Goal: Use online tool/utility: Utilize a website feature to perform a specific function

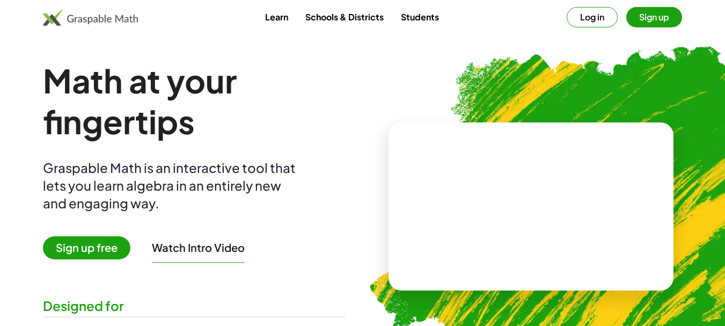
click at [593, 23] on button "Log in" at bounding box center [591, 17] width 51 height 20
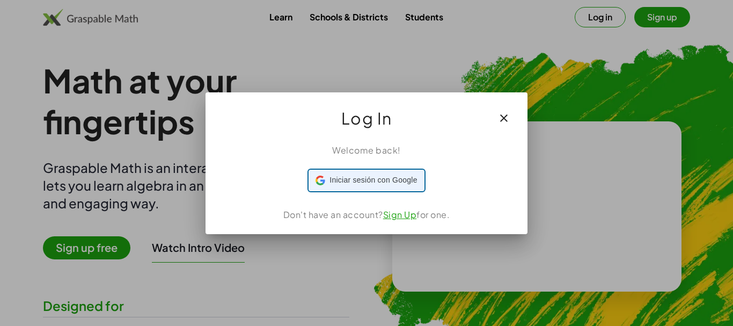
click at [357, 183] on span "Iniciar sesión con Google" at bounding box center [372, 179] width 87 height 11
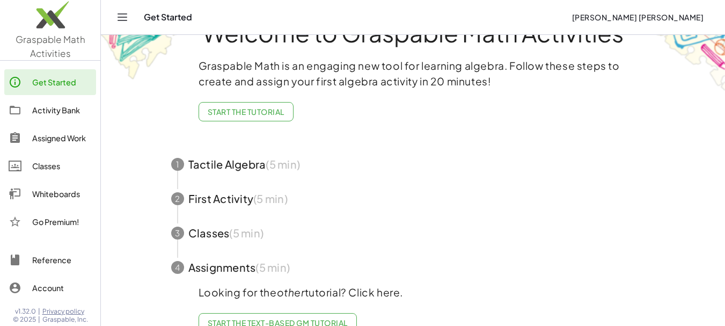
scroll to position [68, 0]
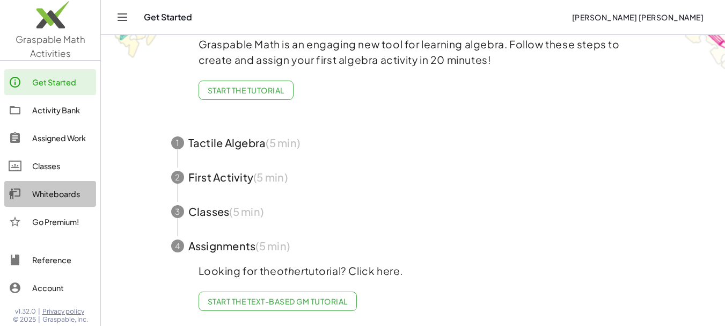
click at [67, 190] on div "Whiteboards" at bounding box center [62, 193] width 60 height 13
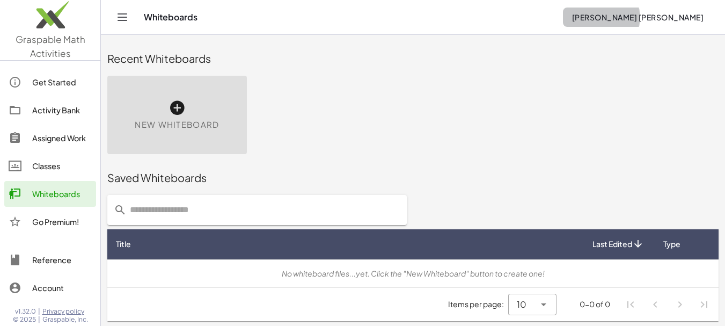
click at [694, 23] on button "jose antonio" at bounding box center [637, 17] width 149 height 19
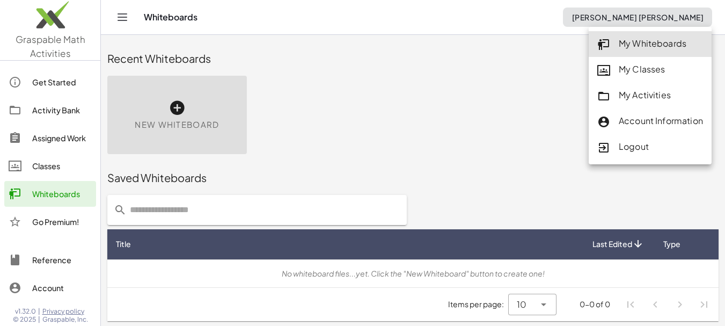
click at [620, 146] on div "Logout" at bounding box center [650, 147] width 106 height 14
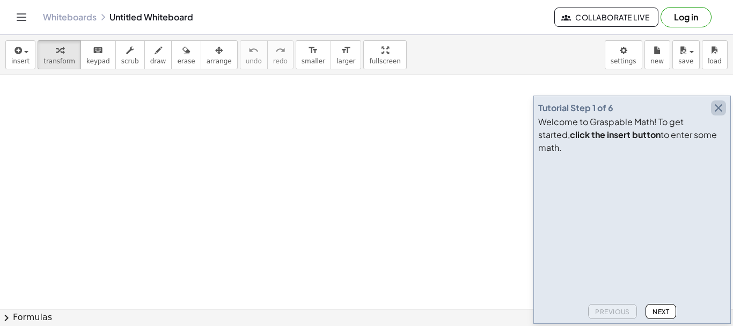
click at [716, 114] on icon "button" at bounding box center [718, 107] width 13 height 13
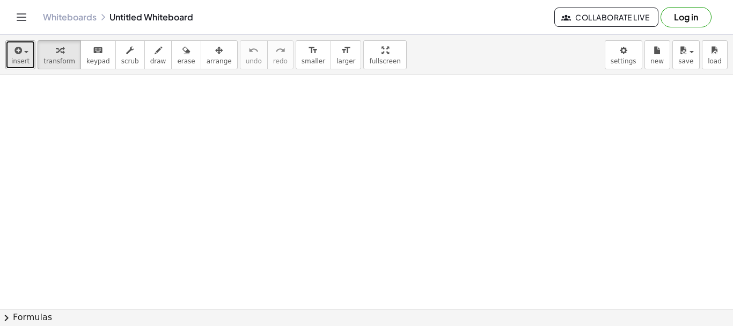
click at [25, 58] on span "insert" at bounding box center [20, 61] width 18 height 8
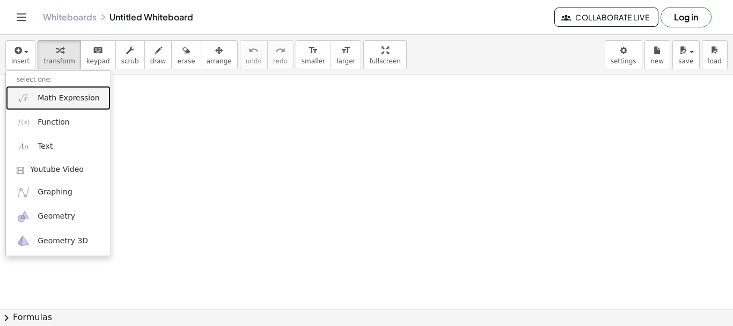
click at [55, 96] on span "Math Expression" at bounding box center [69, 98] width 62 height 11
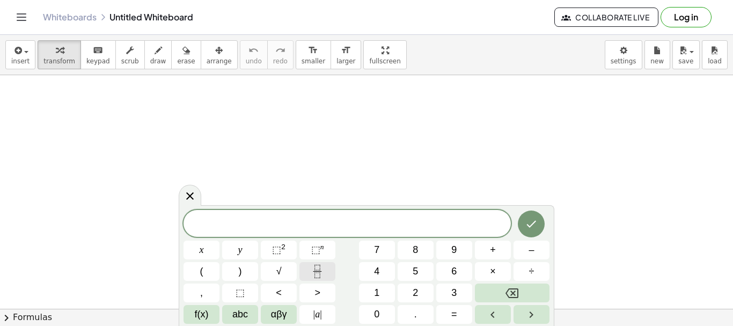
click at [321, 266] on icon "Fraction" at bounding box center [317, 270] width 13 height 13
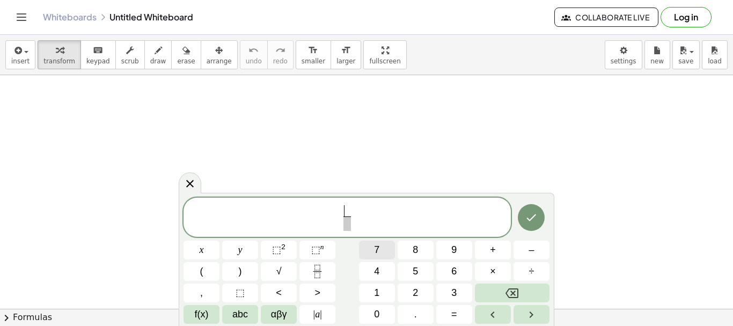
click at [368, 245] on button "7" at bounding box center [377, 249] width 36 height 19
click at [342, 225] on span "7 ​" at bounding box center [347, 218] width 13 height 26
click at [348, 228] on span "​" at bounding box center [347, 223] width 8 height 14
click at [447, 290] on button "3" at bounding box center [454, 292] width 36 height 19
click at [371, 213] on span "7 3 ​ ​" at bounding box center [346, 218] width 327 height 28
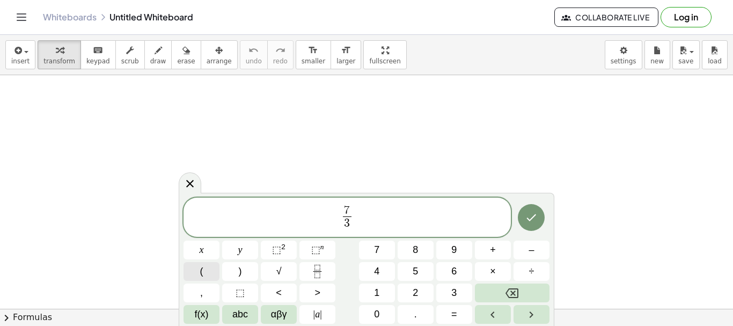
click at [210, 271] on button "(" at bounding box center [201, 271] width 36 height 19
click at [375, 290] on span "1" at bounding box center [376, 292] width 5 height 14
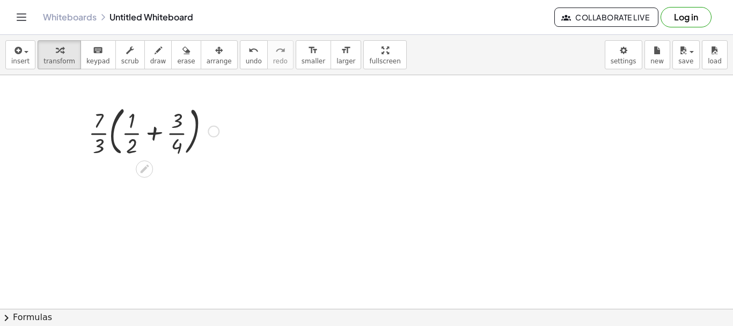
click at [152, 133] on div at bounding box center [153, 130] width 141 height 58
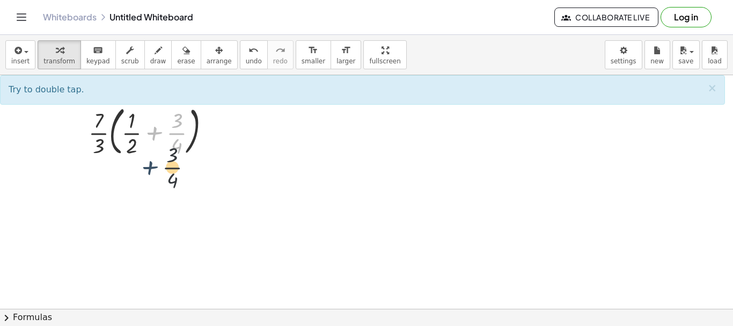
drag, startPoint x: 153, startPoint y: 134, endPoint x: 148, endPoint y: 172, distance: 39.0
click at [157, 131] on div at bounding box center [153, 130] width 141 height 58
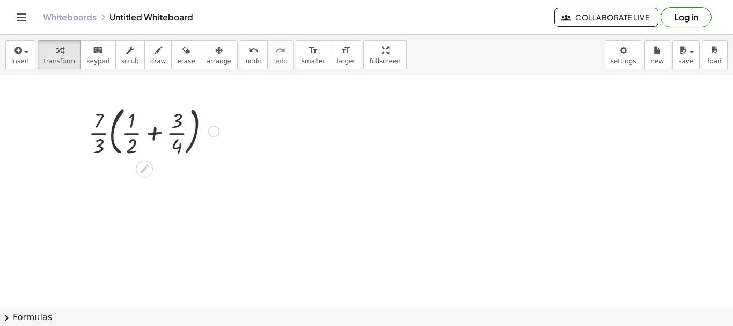
click at [157, 131] on div at bounding box center [153, 130] width 141 height 58
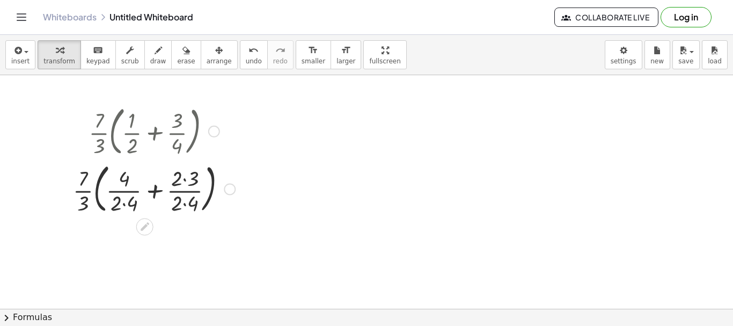
click at [156, 191] on div at bounding box center [154, 188] width 173 height 58
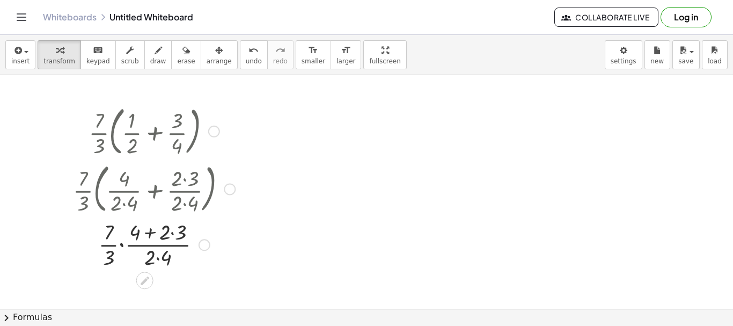
click at [149, 234] on div at bounding box center [154, 244] width 173 height 54
click at [171, 234] on div at bounding box center [154, 244] width 173 height 54
click at [159, 235] on div at bounding box center [154, 244] width 173 height 54
click at [157, 246] on div at bounding box center [154, 244] width 173 height 54
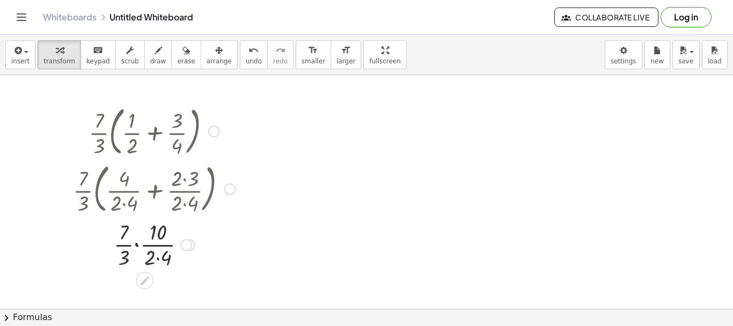
click at [157, 257] on div at bounding box center [154, 244] width 173 height 54
click at [157, 244] on div at bounding box center [154, 244] width 173 height 54
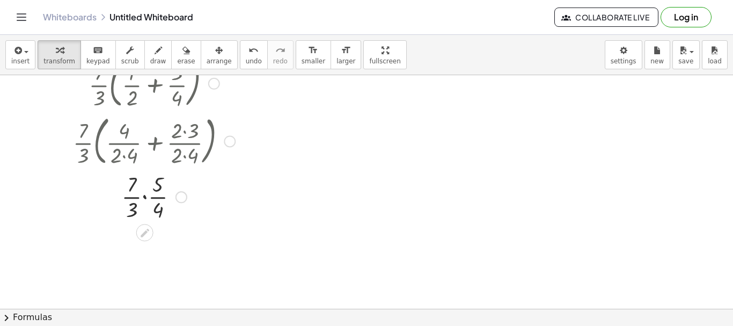
scroll to position [71, 0]
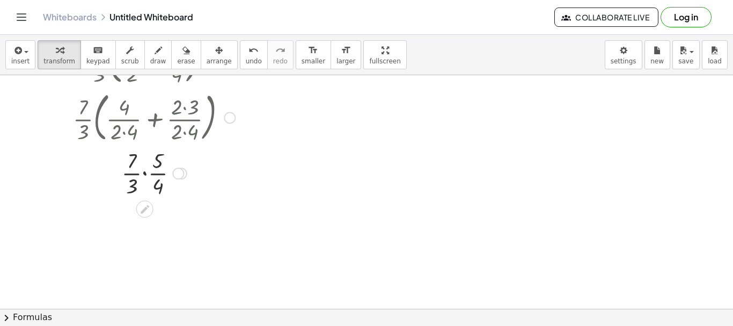
click at [145, 172] on div at bounding box center [154, 172] width 173 height 54
click at [144, 239] on div at bounding box center [154, 226] width 173 height 54
click at [147, 266] on div at bounding box center [154, 280] width 173 height 54
click at [148, 282] on div at bounding box center [154, 280] width 173 height 54
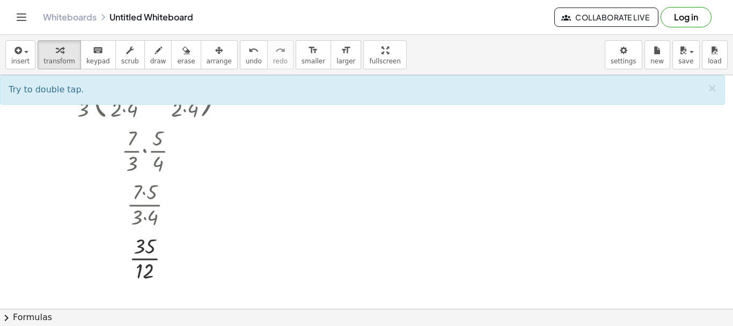
scroll to position [0, 0]
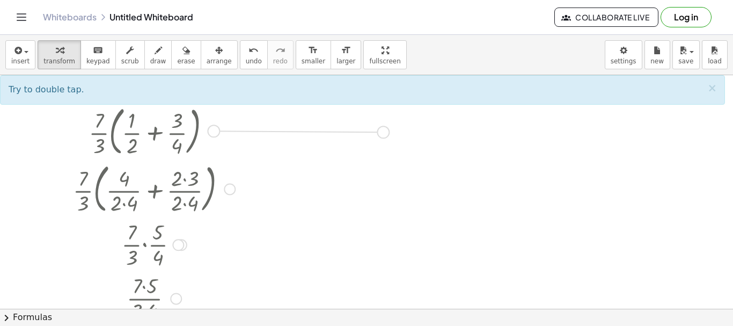
drag, startPoint x: 216, startPoint y: 130, endPoint x: 389, endPoint y: 131, distance: 173.3
click at [389, 131] on div "· · 7 · 3 · ( + · 1 · 2 + · 3 · 4 ) · · 7 · 3 · ( + · 4 · 2 · 4 + · 2 · 3 · 2 ·…" at bounding box center [366, 308] width 733 height 467
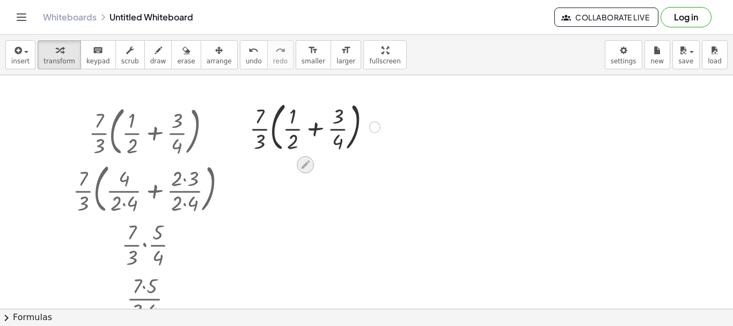
click at [305, 169] on icon at bounding box center [305, 164] width 11 height 11
click at [294, 145] on div at bounding box center [314, 126] width 141 height 58
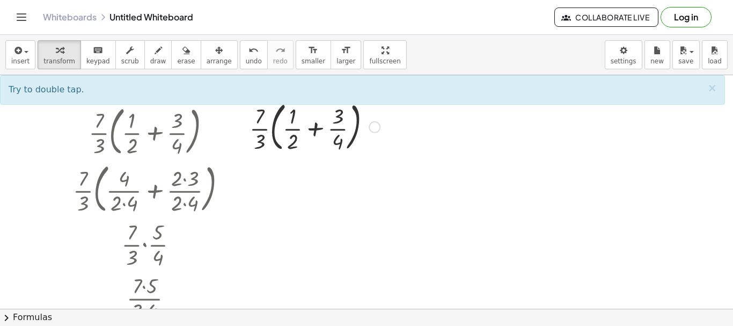
click at [294, 145] on div at bounding box center [314, 126] width 141 height 58
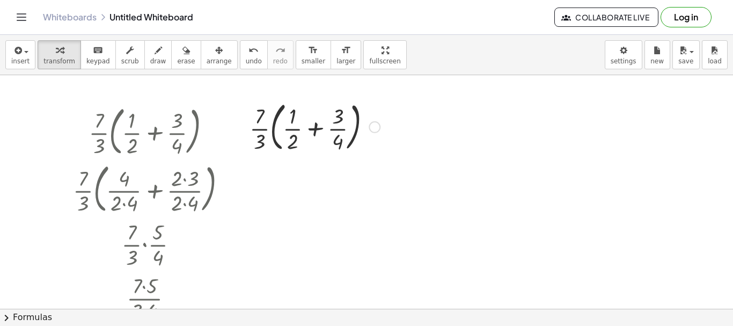
click at [294, 145] on div at bounding box center [314, 126] width 141 height 58
click at [240, 65] on button "undo undo" at bounding box center [254, 54] width 28 height 29
drag, startPoint x: 336, startPoint y: 144, endPoint x: 295, endPoint y: 143, distance: 41.3
click at [295, 143] on div at bounding box center [314, 126] width 141 height 58
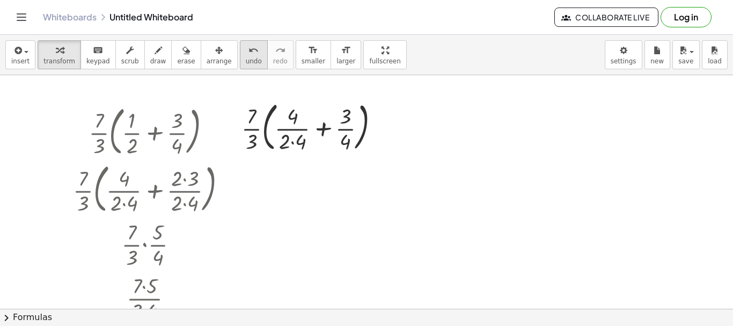
click at [246, 60] on span "undo" at bounding box center [254, 61] width 16 height 8
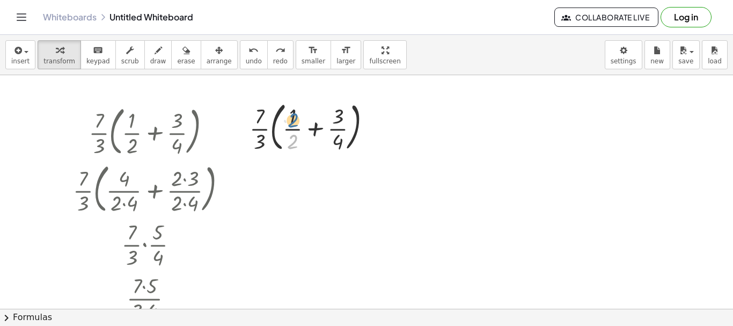
drag, startPoint x: 293, startPoint y: 146, endPoint x: 294, endPoint y: 123, distance: 22.5
click at [294, 123] on div at bounding box center [314, 126] width 141 height 58
drag, startPoint x: 293, startPoint y: 148, endPoint x: 307, endPoint y: 117, distance: 33.1
click at [307, 117] on div at bounding box center [314, 126] width 141 height 58
click at [296, 130] on div at bounding box center [314, 126] width 141 height 58
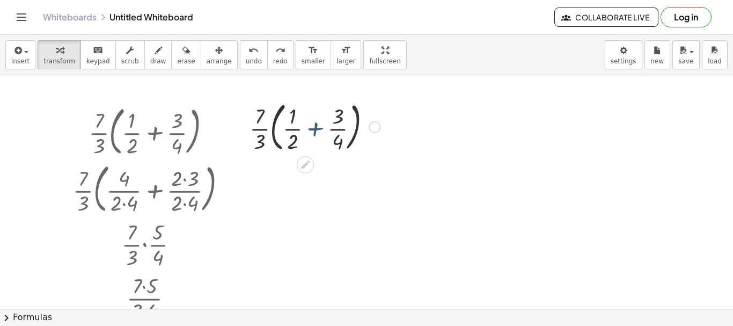
click at [316, 130] on div at bounding box center [314, 126] width 141 height 58
click at [314, 130] on div at bounding box center [314, 126] width 141 height 58
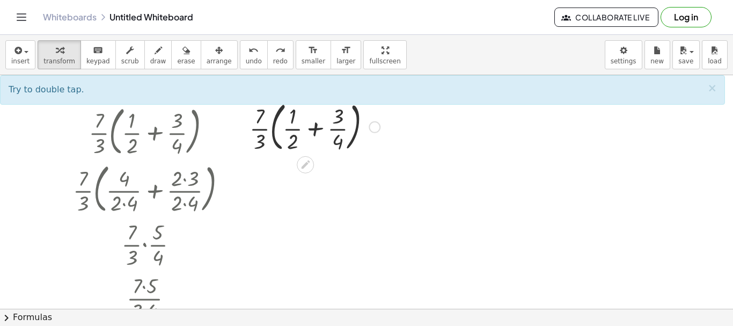
click at [314, 130] on div at bounding box center [314, 126] width 141 height 58
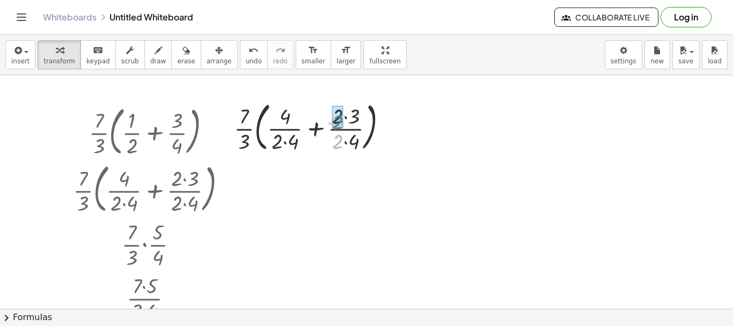
drag, startPoint x: 339, startPoint y: 145, endPoint x: 338, endPoint y: 125, distance: 19.9
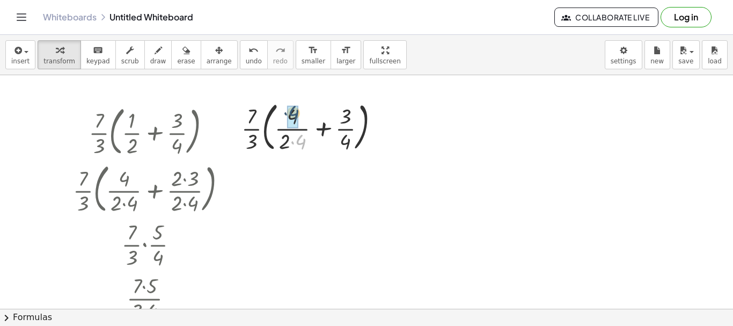
drag, startPoint x: 301, startPoint y: 139, endPoint x: 294, endPoint y: 110, distance: 29.8
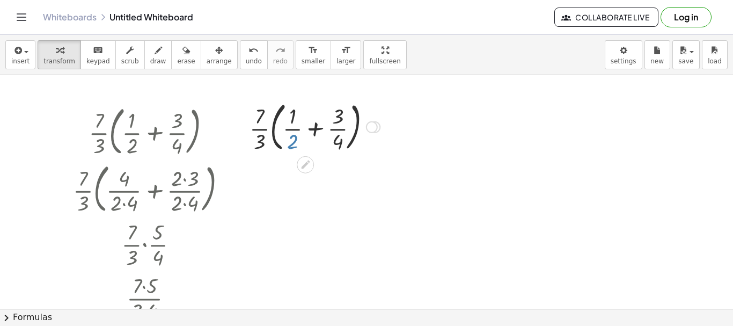
click at [293, 145] on div at bounding box center [314, 126] width 141 height 58
click at [290, 129] on div at bounding box center [314, 126] width 141 height 58
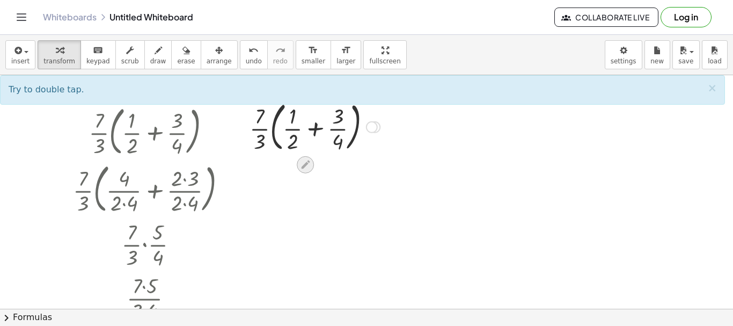
click at [304, 165] on icon at bounding box center [305, 164] width 9 height 9
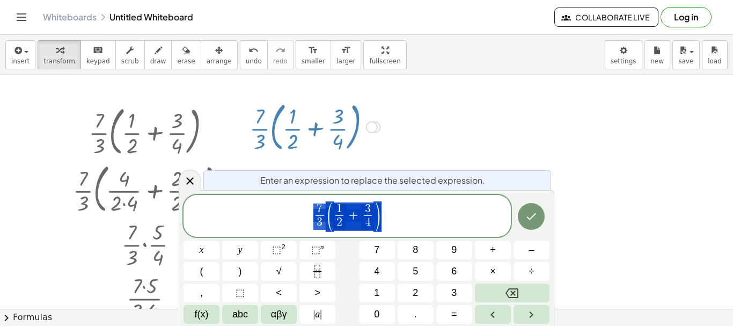
click at [600, 195] on div at bounding box center [366, 308] width 733 height 467
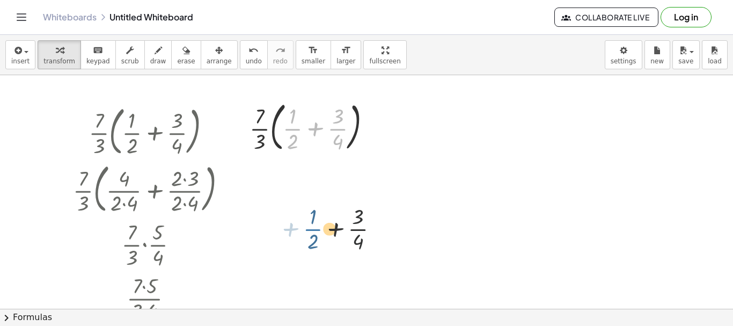
drag, startPoint x: 326, startPoint y: 262, endPoint x: 327, endPoint y: 271, distance: 8.7
drag, startPoint x: 327, startPoint y: 271, endPoint x: 295, endPoint y: 232, distance: 50.7
click at [295, 232] on div at bounding box center [366, 308] width 733 height 467
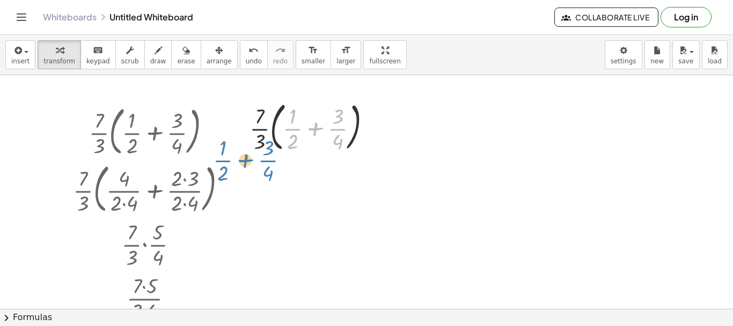
drag, startPoint x: 291, startPoint y: 131, endPoint x: 222, endPoint y: 160, distance: 75.3
click at [222, 160] on div "· · 7 · 3 · ( + · 1 · 2 + · 3 · 4 ) · · 7 · 3 · ( + · 4 · 2 · 4 + · 2 · 3 · 2 ·…" at bounding box center [366, 308] width 733 height 467
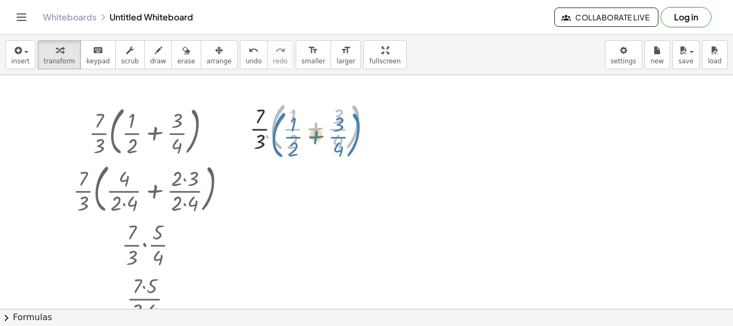
click at [289, 124] on div at bounding box center [314, 126] width 141 height 58
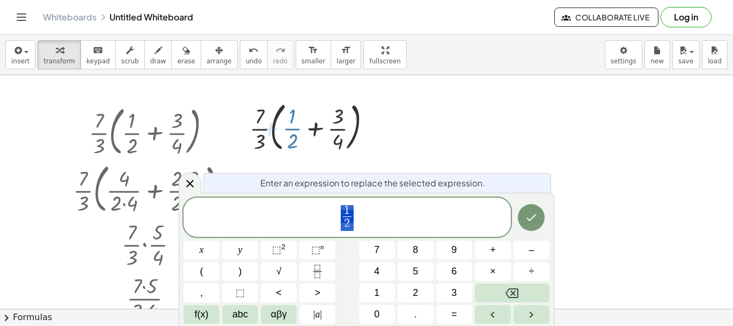
drag, startPoint x: 291, startPoint y: 129, endPoint x: 291, endPoint y: 119, distance: 9.7
click at [291, 119] on div at bounding box center [314, 126] width 141 height 58
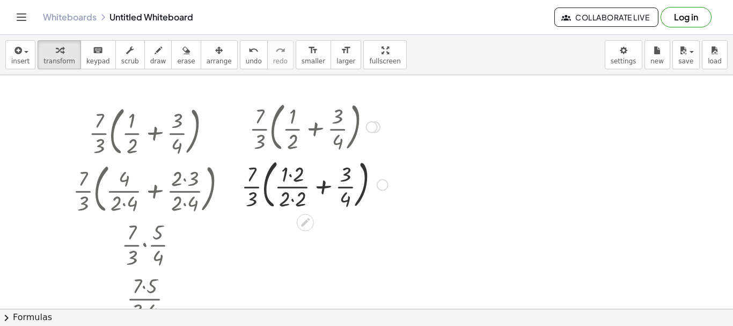
click at [292, 198] on div at bounding box center [314, 184] width 157 height 58
click at [292, 175] on div at bounding box center [314, 184] width 153 height 58
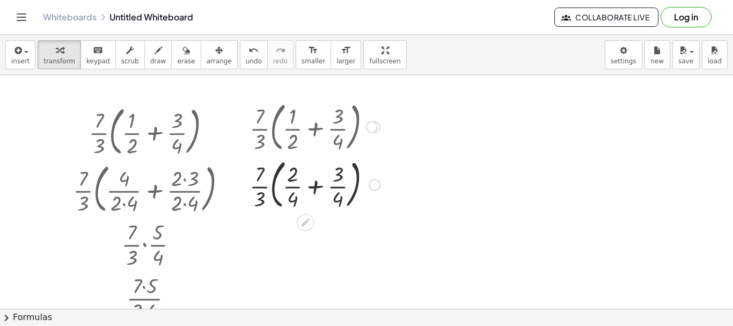
click at [313, 185] on div at bounding box center [314, 184] width 141 height 58
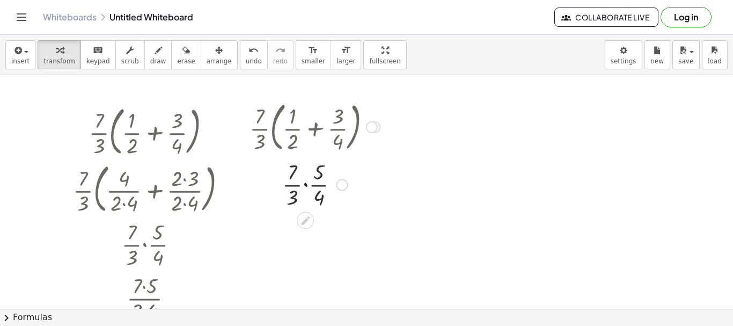
click at [304, 183] on div at bounding box center [314, 184] width 141 height 54
click at [305, 172] on div at bounding box center [314, 184] width 141 height 54
click at [305, 197] on div at bounding box center [314, 184] width 141 height 54
click at [303, 187] on div at bounding box center [314, 184] width 141 height 54
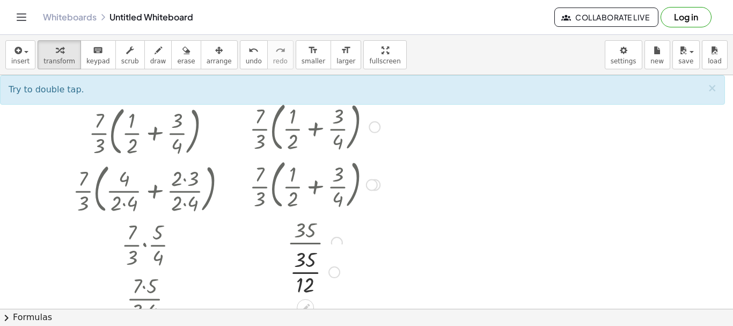
drag, startPoint x: 334, startPoint y: 183, endPoint x: 346, endPoint y: 297, distance: 114.3
click at [305, 272] on div "· · 35 12" at bounding box center [305, 272] width 0 height 0
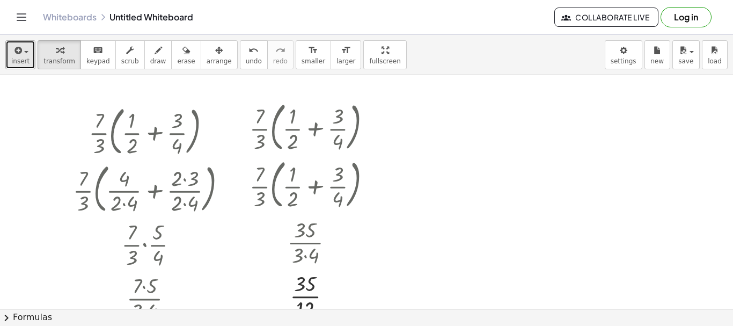
click at [20, 53] on icon "button" at bounding box center [17, 50] width 10 height 13
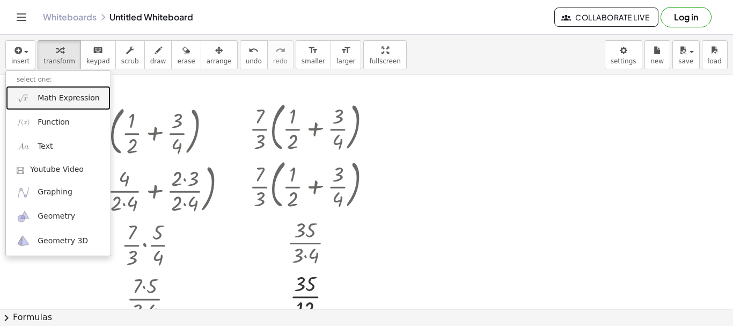
click at [40, 99] on span "Math Expression" at bounding box center [69, 98] width 62 height 11
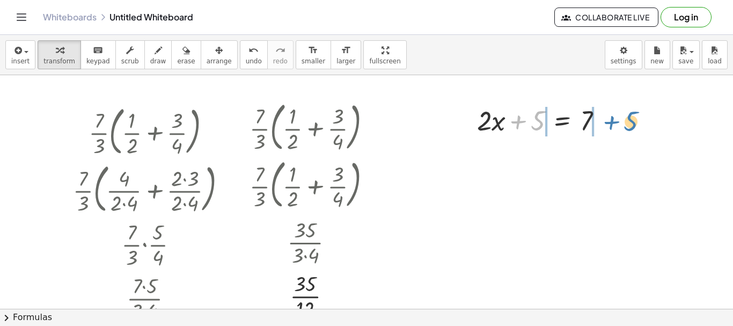
drag, startPoint x: 540, startPoint y: 124, endPoint x: 633, endPoint y: 125, distance: 93.9
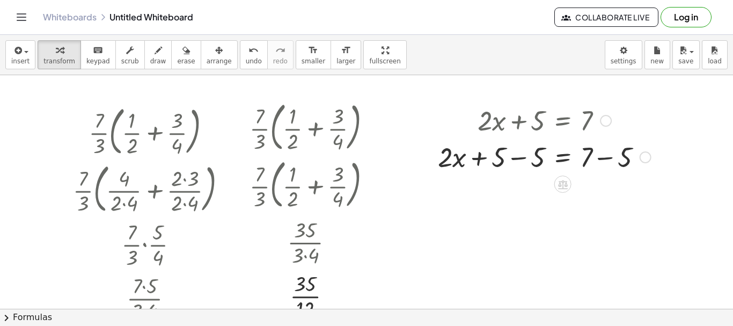
drag, startPoint x: 517, startPoint y: 159, endPoint x: 519, endPoint y: 201, distance: 41.4
click at [517, 159] on div at bounding box center [544, 156] width 224 height 36
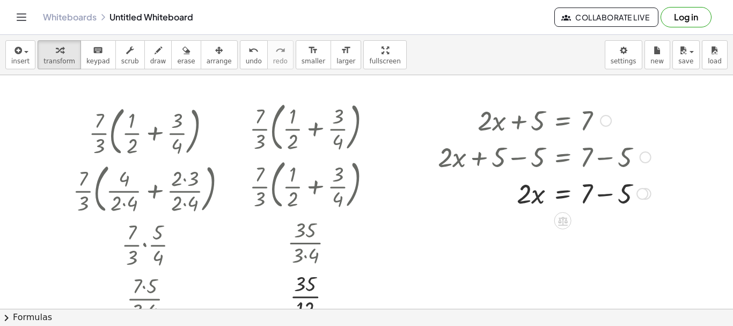
click at [604, 195] on div at bounding box center [544, 192] width 224 height 36
drag, startPoint x: 525, startPoint y: 233, endPoint x: 592, endPoint y: 251, distance: 68.8
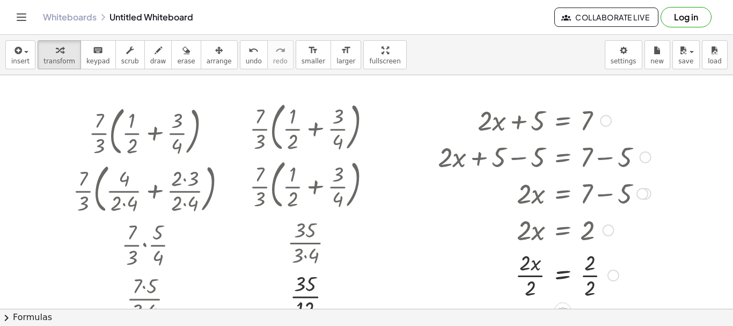
click at [530, 286] on div at bounding box center [544, 274] width 224 height 54
click at [593, 276] on div at bounding box center [544, 274] width 224 height 54
drag, startPoint x: 21, startPoint y: 54, endPoint x: 4, endPoint y: 59, distance: 17.8
click at [20, 55] on div "button" at bounding box center [20, 49] width 18 height 13
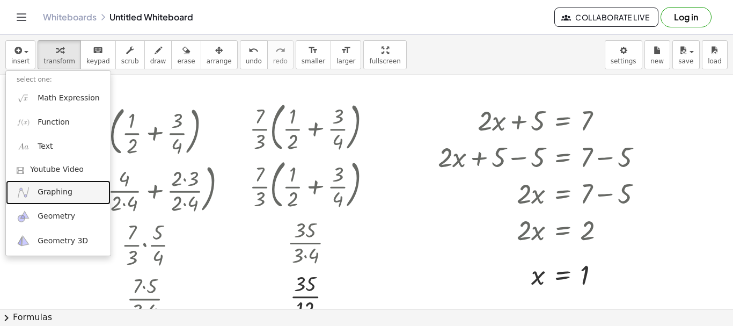
click at [45, 195] on span "Graphing" at bounding box center [55, 192] width 35 height 11
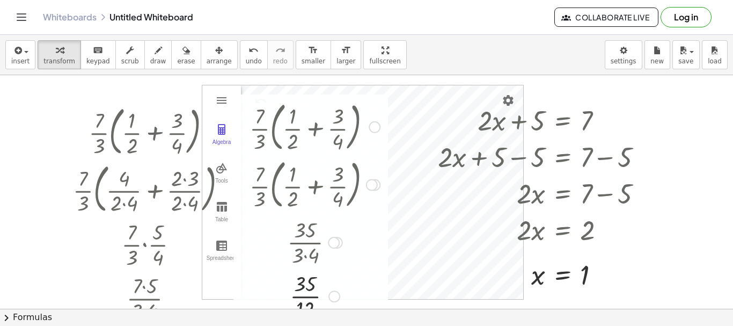
click at [250, 128] on div at bounding box center [314, 126] width 141 height 58
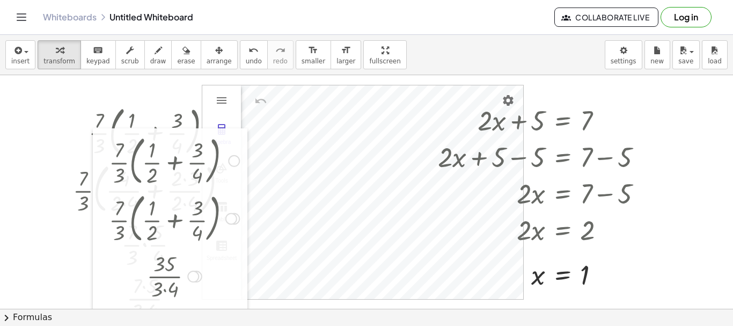
drag, startPoint x: 241, startPoint y: 125, endPoint x: 101, endPoint y: 159, distance: 144.5
click at [101, 159] on div at bounding box center [101, 243] width 16 height 230
click at [133, 150] on div at bounding box center [174, 160] width 141 height 58
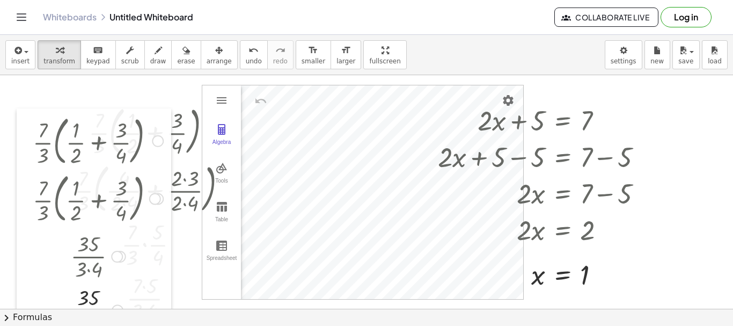
drag, startPoint x: 101, startPoint y: 143, endPoint x: 25, endPoint y: 123, distance: 78.7
click at [25, 123] on div at bounding box center [25, 223] width 16 height 230
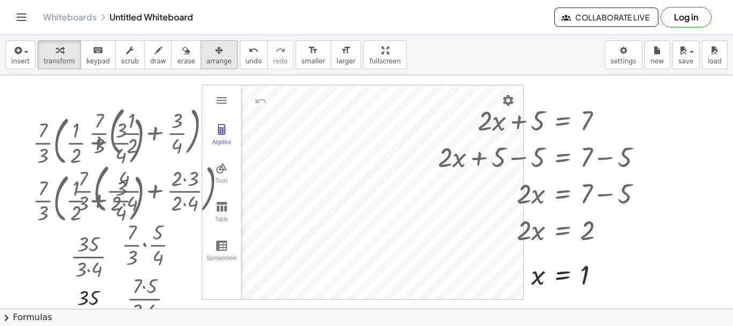
click at [207, 57] on span "arrange" at bounding box center [219, 61] width 25 height 8
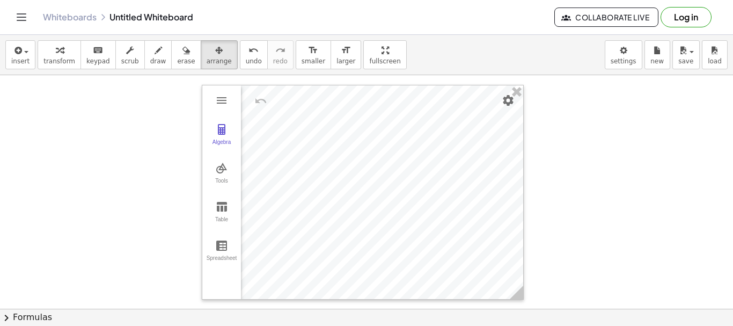
click at [98, 158] on div at bounding box center [366, 308] width 733 height 467
click at [16, 54] on icon "button" at bounding box center [17, 50] width 10 height 13
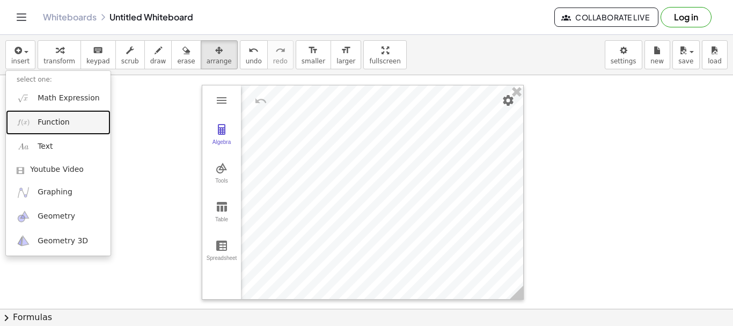
click at [53, 123] on span "Function" at bounding box center [54, 122] width 32 height 11
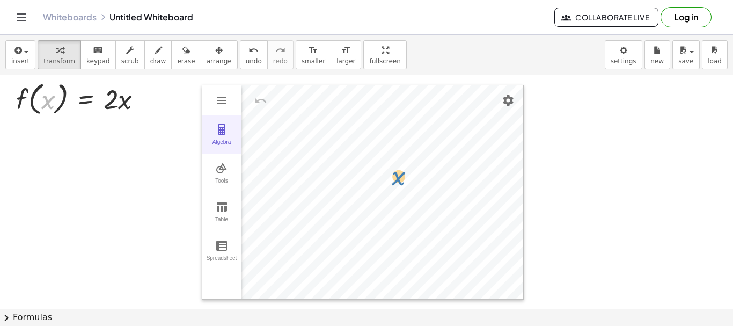
drag, startPoint x: 45, startPoint y: 99, endPoint x: 230, endPoint y: 145, distance: 190.6
click at [357, 162] on div "Algebra Tools Table Spreadsheet GeoGebra Graphing Calculator Basic Tools Move P…" at bounding box center [366, 308] width 733 height 467
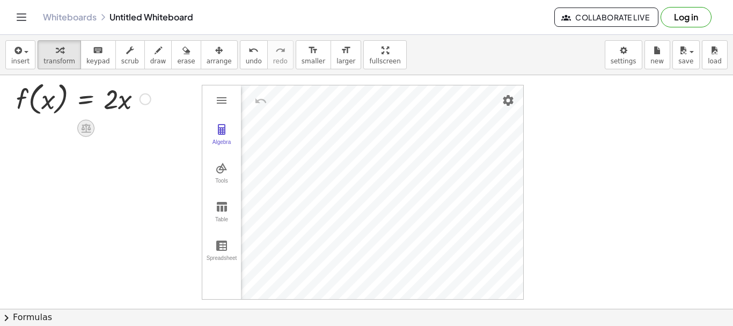
click at [86, 127] on icon at bounding box center [86, 128] width 10 height 9
click at [86, 128] on span "×" at bounding box center [86, 129] width 6 height 16
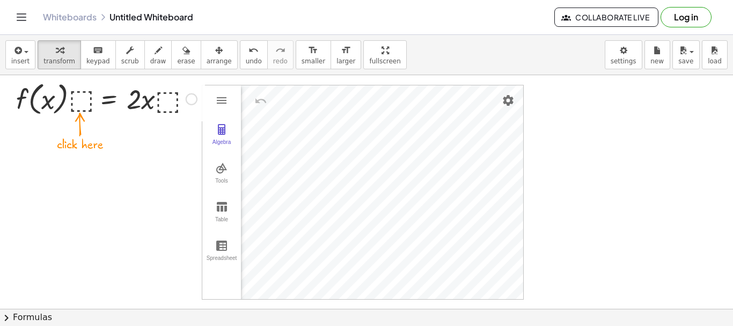
click at [77, 101] on div at bounding box center [106, 98] width 191 height 41
click at [82, 98] on div at bounding box center [107, 98] width 176 height 41
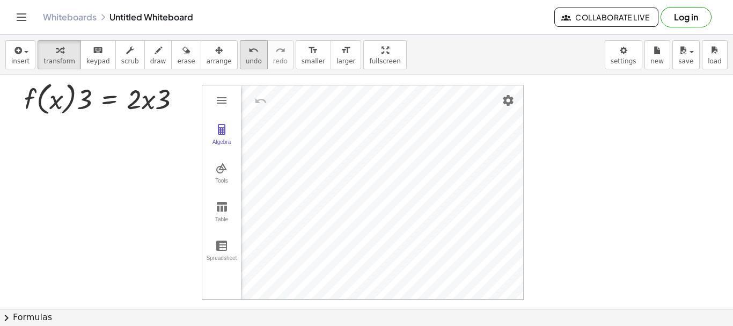
click at [248, 54] on icon "undo" at bounding box center [253, 50] width 10 height 13
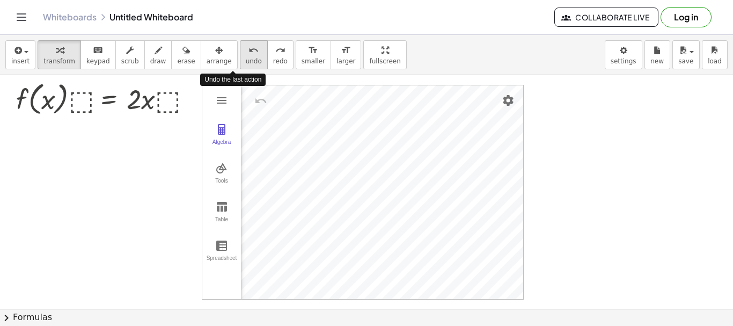
click at [248, 54] on icon "undo" at bounding box center [253, 50] width 10 height 13
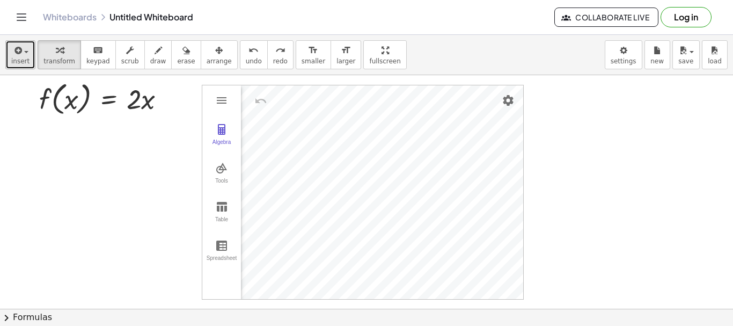
click at [17, 55] on icon "button" at bounding box center [17, 50] width 10 height 13
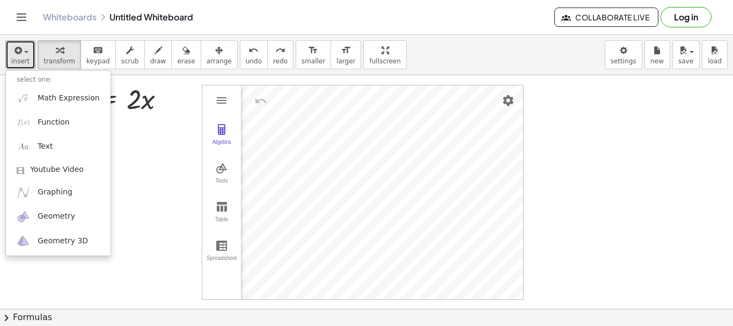
click at [173, 219] on div at bounding box center [366, 308] width 733 height 467
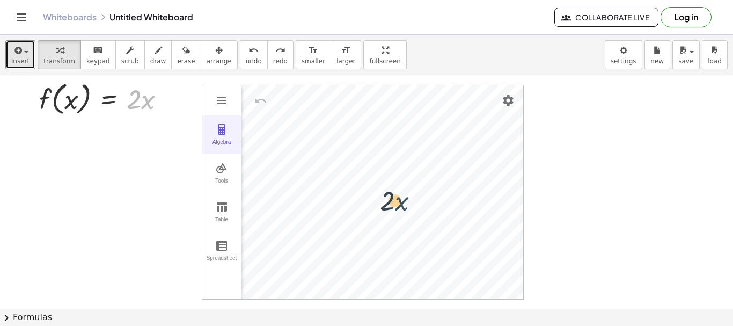
drag, startPoint x: 144, startPoint y: 104, endPoint x: 216, endPoint y: 135, distance: 77.6
click at [226, 132] on img "Graphing Calculator" at bounding box center [221, 129] width 13 height 13
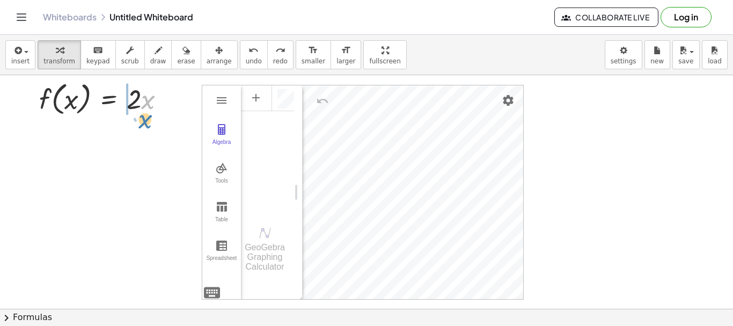
drag, startPoint x: 145, startPoint y: 96, endPoint x: 140, endPoint y: 116, distance: 20.4
click at [140, 116] on div at bounding box center [106, 98] width 145 height 41
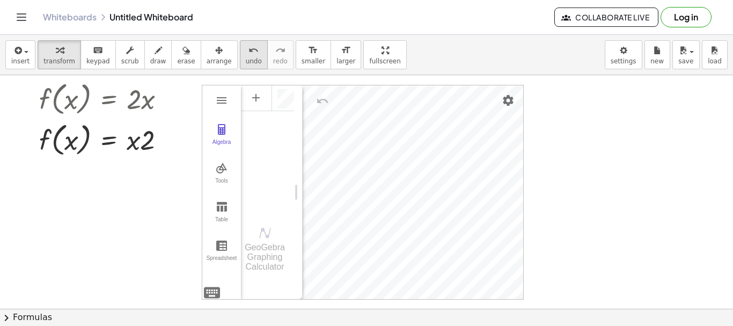
click at [246, 53] on div "undo" at bounding box center [254, 49] width 16 height 13
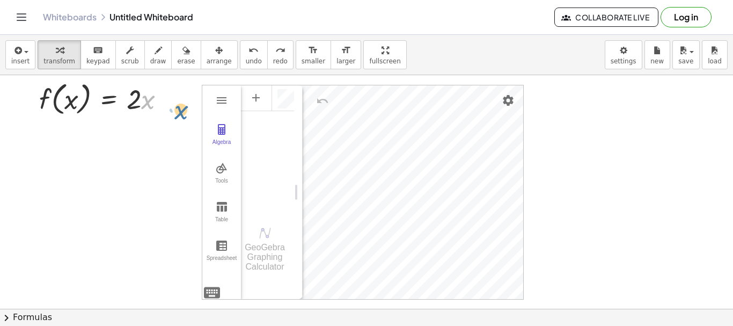
drag, startPoint x: 141, startPoint y: 101, endPoint x: 162, endPoint y: 108, distance: 22.2
click at [165, 109] on div at bounding box center [106, 98] width 145 height 41
drag, startPoint x: 131, startPoint y: 102, endPoint x: 276, endPoint y: 105, distance: 144.3
click at [276, 105] on div "Algebra Tools Table Spreadsheet GeoGebra Graphing Calculator Basic Tools Move P…" at bounding box center [366, 308] width 733 height 467
click at [120, 131] on div at bounding box center [366, 308] width 733 height 467
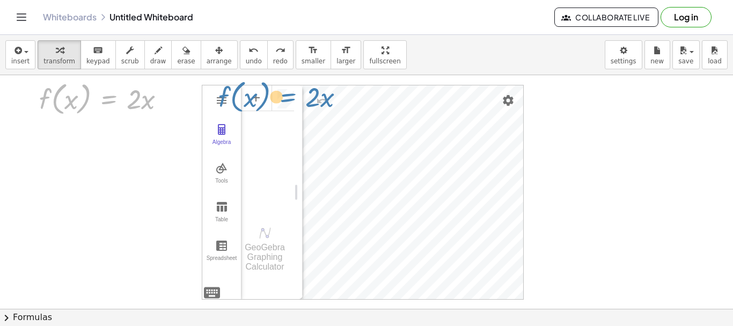
drag, startPoint x: 108, startPoint y: 97, endPoint x: 288, endPoint y: 94, distance: 179.7
click at [288, 94] on div "Algebra Tools Table Spreadsheet GeoGebra Graphing Calculator Basic Tools Move P…" at bounding box center [366, 308] width 733 height 467
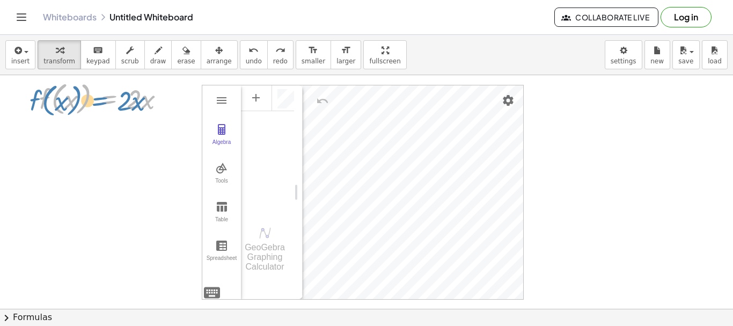
click at [99, 98] on div at bounding box center [106, 98] width 145 height 41
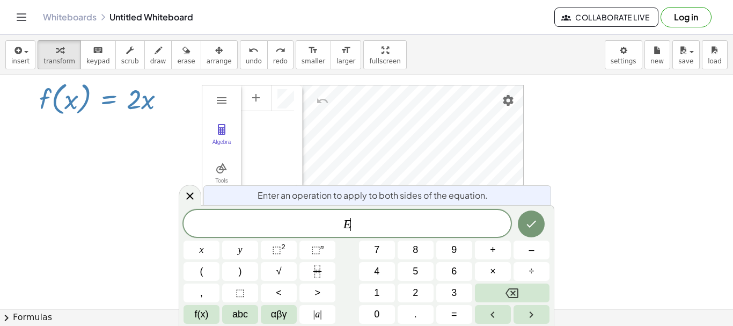
click at [190, 194] on icon at bounding box center [189, 195] width 13 height 13
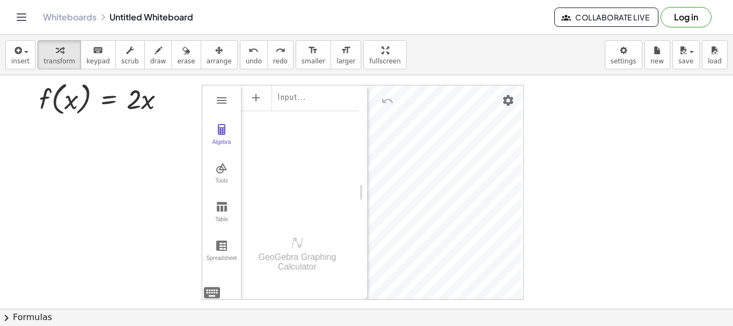
drag, startPoint x: 300, startPoint y: 160, endPoint x: 350, endPoint y: 163, distance: 49.5
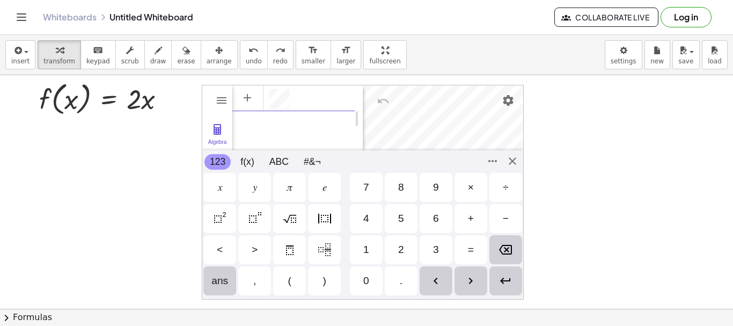
scroll to position [6, 0]
drag, startPoint x: 105, startPoint y: 100, endPoint x: 342, endPoint y: 116, distance: 237.6
click at [356, 122] on div "Algebra Tools Table Spreadsheet GeoGebra Graphing Calculator Basic Tools Move P…" at bounding box center [366, 308] width 733 height 467
drag, startPoint x: 110, startPoint y: 101, endPoint x: 363, endPoint y: 118, distance: 253.2
click at [380, 109] on div "Algebra Tools Table Spreadsheet GeoGebra Graphing Calculator Basic Tools Move P…" at bounding box center [366, 308] width 733 height 467
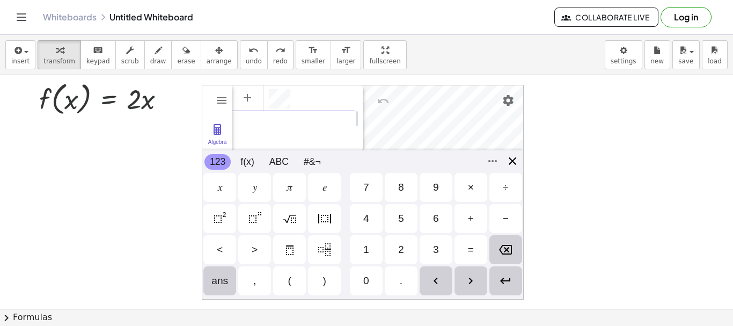
click at [507, 164] on div "Algebra Tools Table Spreadsheet GeoGebra Graphing Calculator Basic Tools Move P…" at bounding box center [363, 192] width 322 height 215
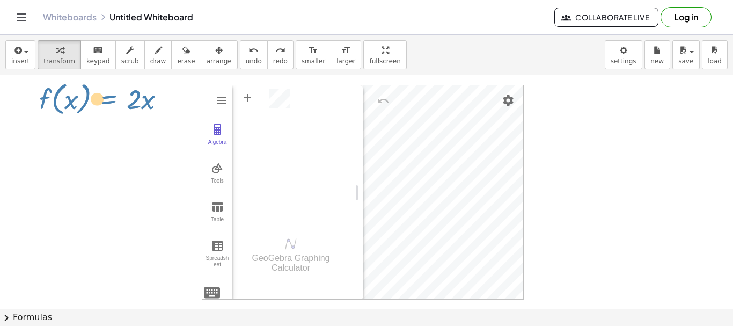
drag, startPoint x: 120, startPoint y: 97, endPoint x: 304, endPoint y: 95, distance: 184.0
click at [304, 95] on div "Algebra Tools Table Spreadsheet GeoGebra Graphing Calculator Basic Tools Move P…" at bounding box center [366, 308] width 733 height 467
click at [304, 95] on div "Algebra" at bounding box center [312, 98] width 86 height 19
click at [75, 114] on div at bounding box center [106, 98] width 145 height 41
click at [130, 99] on div at bounding box center [106, 98] width 145 height 41
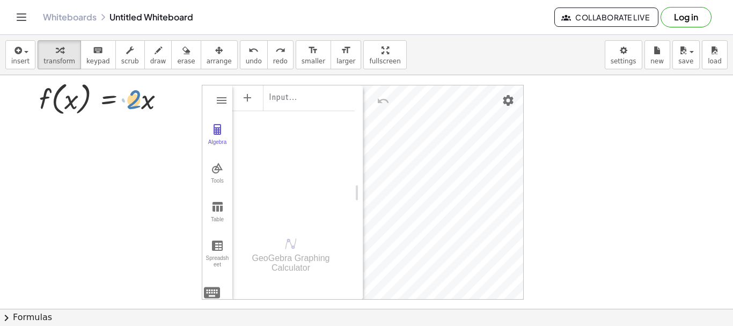
drag, startPoint x: 135, startPoint y: 100, endPoint x: 111, endPoint y: 147, distance: 52.3
click at [210, 175] on div "Algebra Tools Table Spreadsheet Input… GeoGebra Graphing Calculator Basic Tools…" at bounding box center [366, 308] width 733 height 467
drag, startPoint x: 142, startPoint y: 102, endPoint x: 175, endPoint y: 220, distance: 122.6
click at [175, 220] on div "Algebra Tools Table Spreadsheet Input… GeoGebra Graphing Calculator Basic Tools…" at bounding box center [366, 308] width 733 height 467
click at [119, 137] on div at bounding box center [366, 308] width 733 height 467
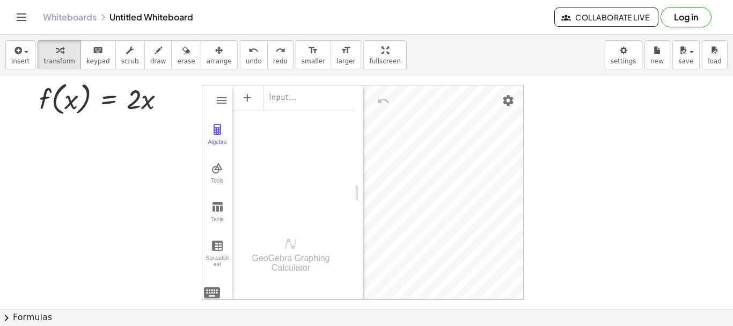
click at [119, 137] on div at bounding box center [366, 308] width 733 height 467
drag, startPoint x: 132, startPoint y: 106, endPoint x: 183, endPoint y: 214, distance: 119.7
click at [183, 214] on div "Algebra Tools Table Spreadsheet Input… GeoGebra Graphing Calculator Basic Tools…" at bounding box center [366, 308] width 733 height 467
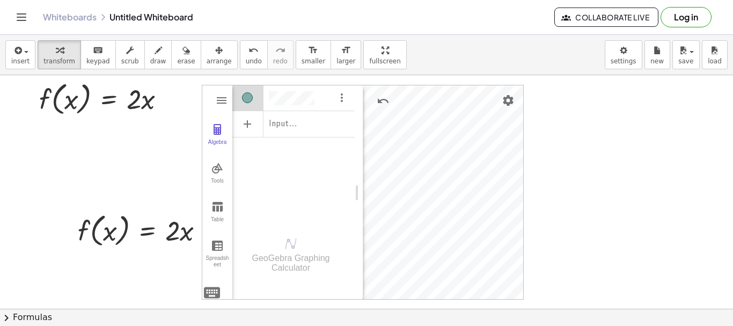
click at [108, 98] on div at bounding box center [106, 98] width 145 height 41
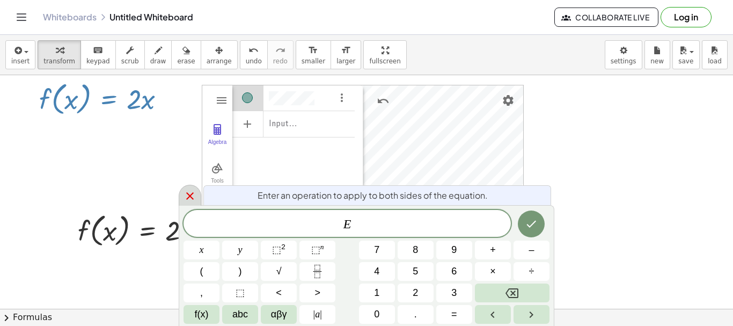
click at [185, 195] on icon at bounding box center [189, 195] width 13 height 13
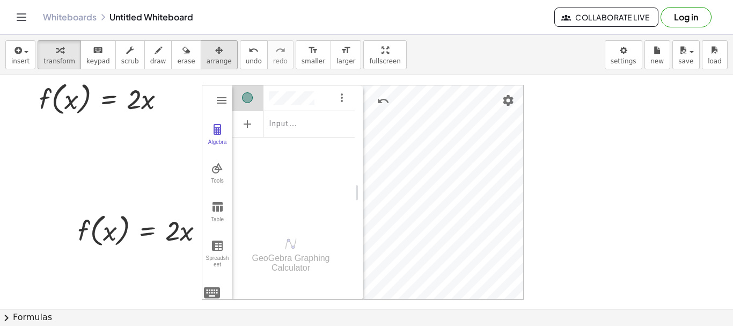
click at [207, 59] on span "arrange" at bounding box center [219, 61] width 25 height 8
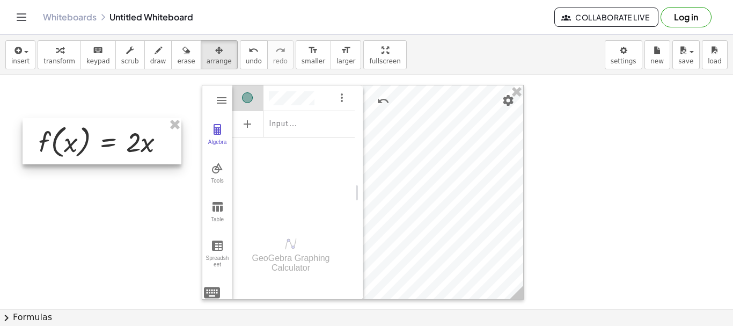
drag, startPoint x: 136, startPoint y: 206, endPoint x: 107, endPoint y: 107, distance: 103.4
click at [107, 118] on div at bounding box center [102, 141] width 159 height 46
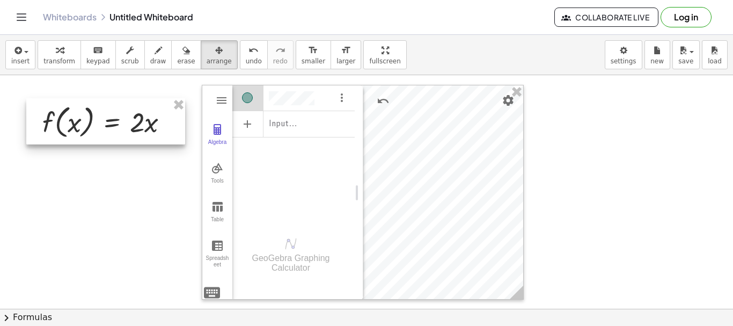
click at [141, 130] on div at bounding box center [105, 121] width 159 height 46
click at [139, 127] on div at bounding box center [105, 121] width 159 height 46
click at [120, 200] on div at bounding box center [366, 308] width 733 height 467
click at [148, 229] on div at bounding box center [366, 308] width 733 height 467
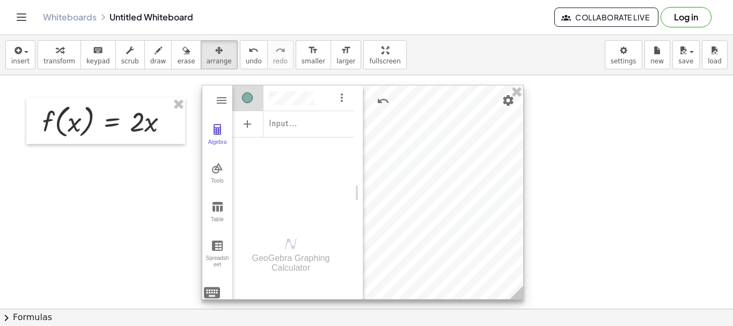
click at [278, 172] on div "Input…" at bounding box center [293, 152] width 122 height 137
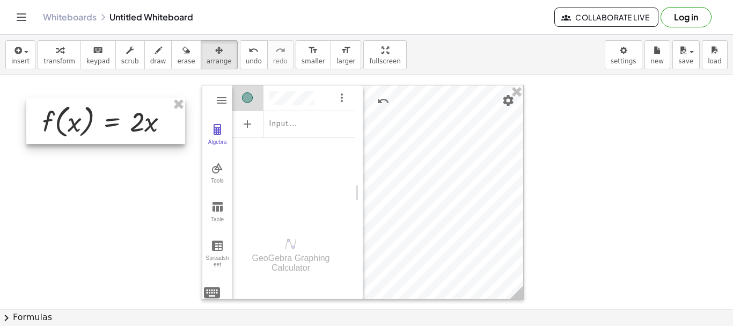
click at [114, 124] on div at bounding box center [105, 121] width 159 height 46
click at [0, 174] on div at bounding box center [366, 308] width 733 height 467
click at [680, 208] on div at bounding box center [366, 308] width 733 height 467
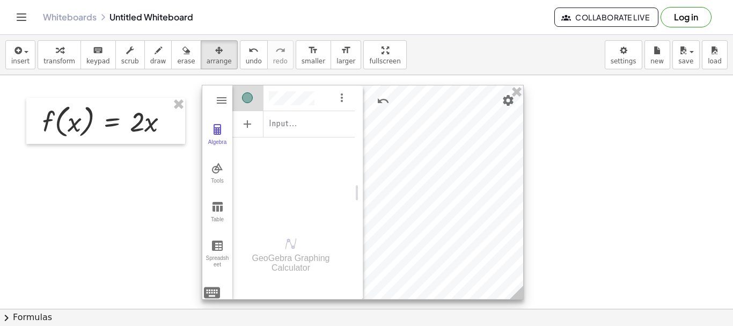
click at [463, 136] on div at bounding box center [362, 191] width 321 height 213
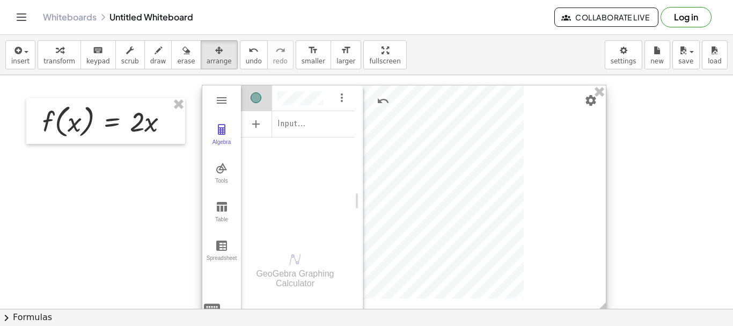
drag, startPoint x: 514, startPoint y: 293, endPoint x: 597, endPoint y: 310, distance: 84.3
click at [597, 310] on div "insert select one: Math Expression Function Text Youtube Video Graphing Geometr…" at bounding box center [366, 180] width 733 height 291
click at [666, 219] on div at bounding box center [366, 308] width 733 height 467
click at [311, 173] on div "Input…" at bounding box center [298, 160] width 114 height 153
click at [127, 233] on div at bounding box center [366, 308] width 733 height 467
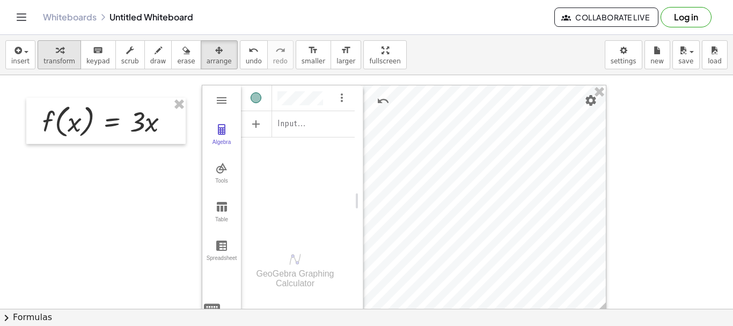
click at [56, 50] on icon "button" at bounding box center [60, 50] width 8 height 13
click at [136, 122] on div at bounding box center [110, 120] width 146 height 41
click at [140, 122] on div at bounding box center [110, 120] width 146 height 41
click at [107, 124] on div at bounding box center [110, 120] width 146 height 41
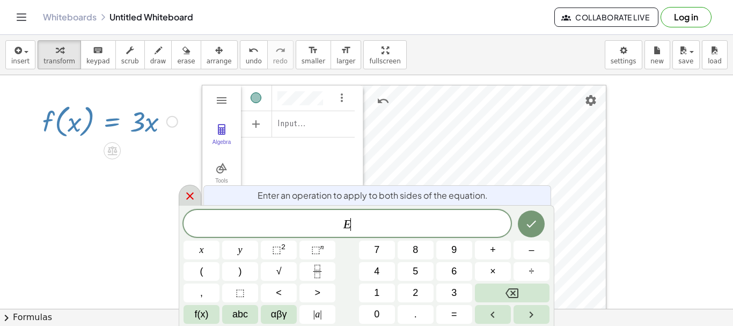
click at [191, 192] on icon at bounding box center [189, 195] width 13 height 13
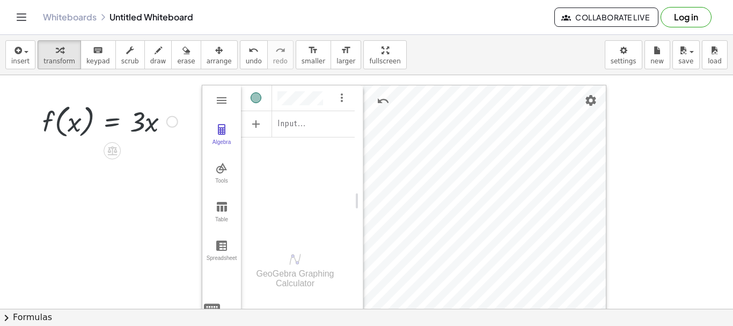
click at [147, 129] on div at bounding box center [110, 120] width 146 height 41
click at [112, 124] on div at bounding box center [110, 120] width 146 height 41
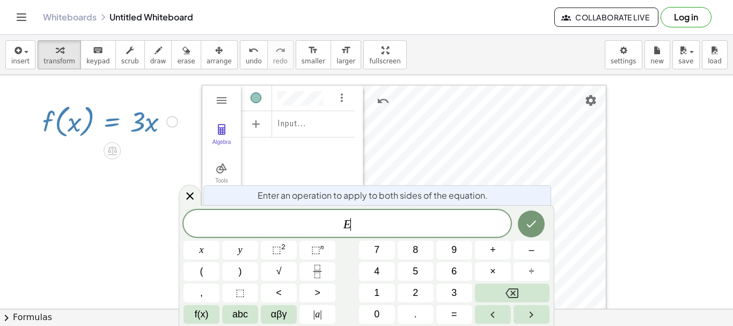
click at [112, 124] on div at bounding box center [110, 120] width 146 height 41
click at [189, 191] on icon at bounding box center [189, 195] width 13 height 13
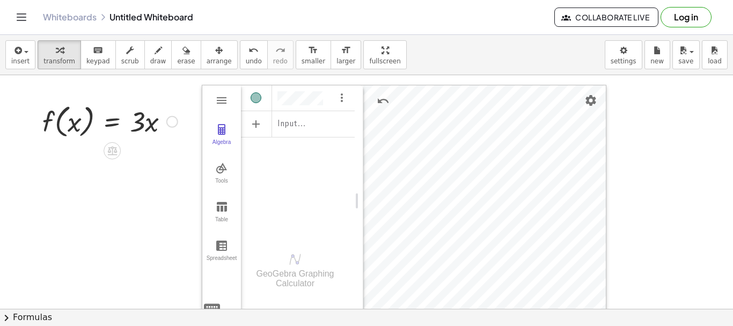
click at [142, 124] on div at bounding box center [110, 120] width 146 height 41
click at [150, 124] on div at bounding box center [110, 120] width 146 height 41
click at [150, 122] on div at bounding box center [110, 120] width 146 height 41
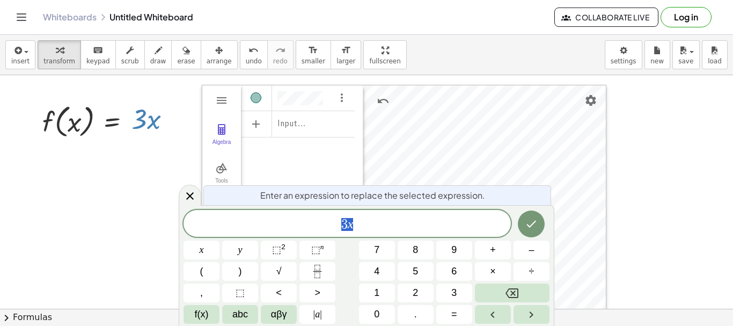
drag, startPoint x: 197, startPoint y: 98, endPoint x: 129, endPoint y: 169, distance: 99.0
click at [129, 169] on div "Algebra Tools Table Spreadsheet Input… GeoGebra Graphing Calculator Basic Tools…" at bounding box center [366, 308] width 733 height 467
drag, startPoint x: 348, startPoint y: 222, endPoint x: 342, endPoint y: 221, distance: 6.0
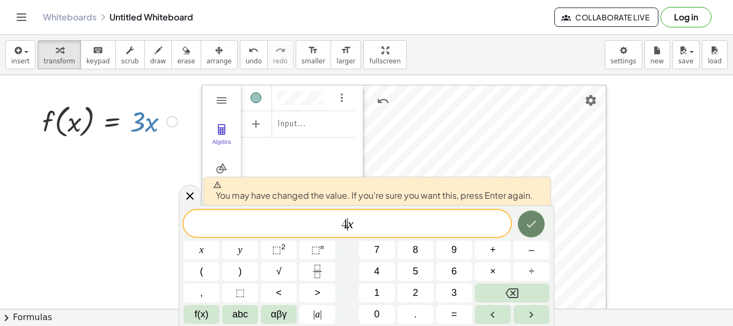
click at [530, 228] on icon "Done" at bounding box center [531, 223] width 13 height 13
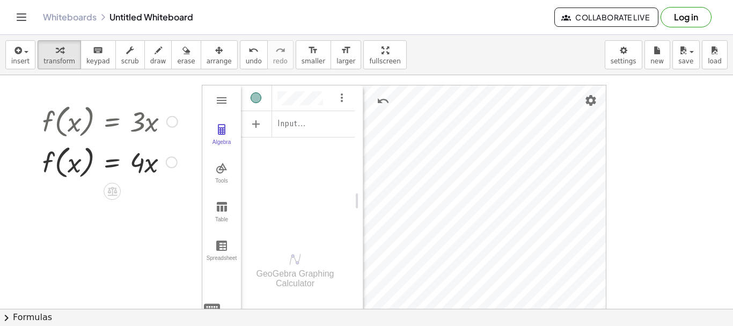
click at [116, 160] on div at bounding box center [110, 161] width 146 height 41
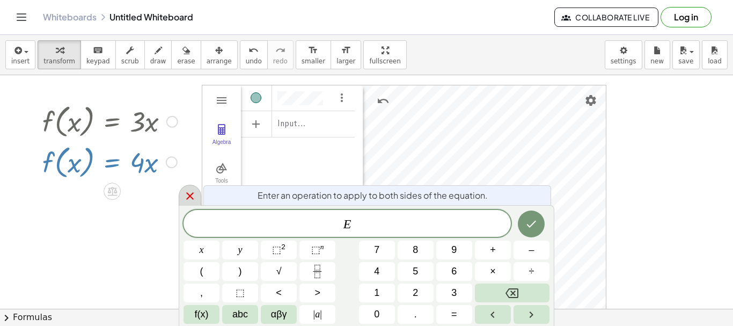
click at [191, 197] on icon at bounding box center [190, 196] width 8 height 8
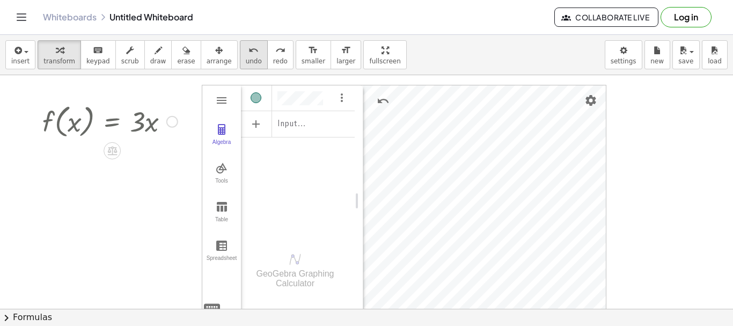
click at [246, 58] on span "undo" at bounding box center [254, 61] width 16 height 8
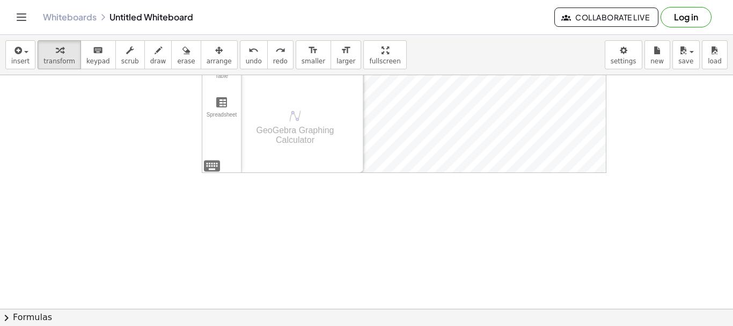
scroll to position [0, 0]
